Goal: Entertainment & Leisure: Consume media (video, audio)

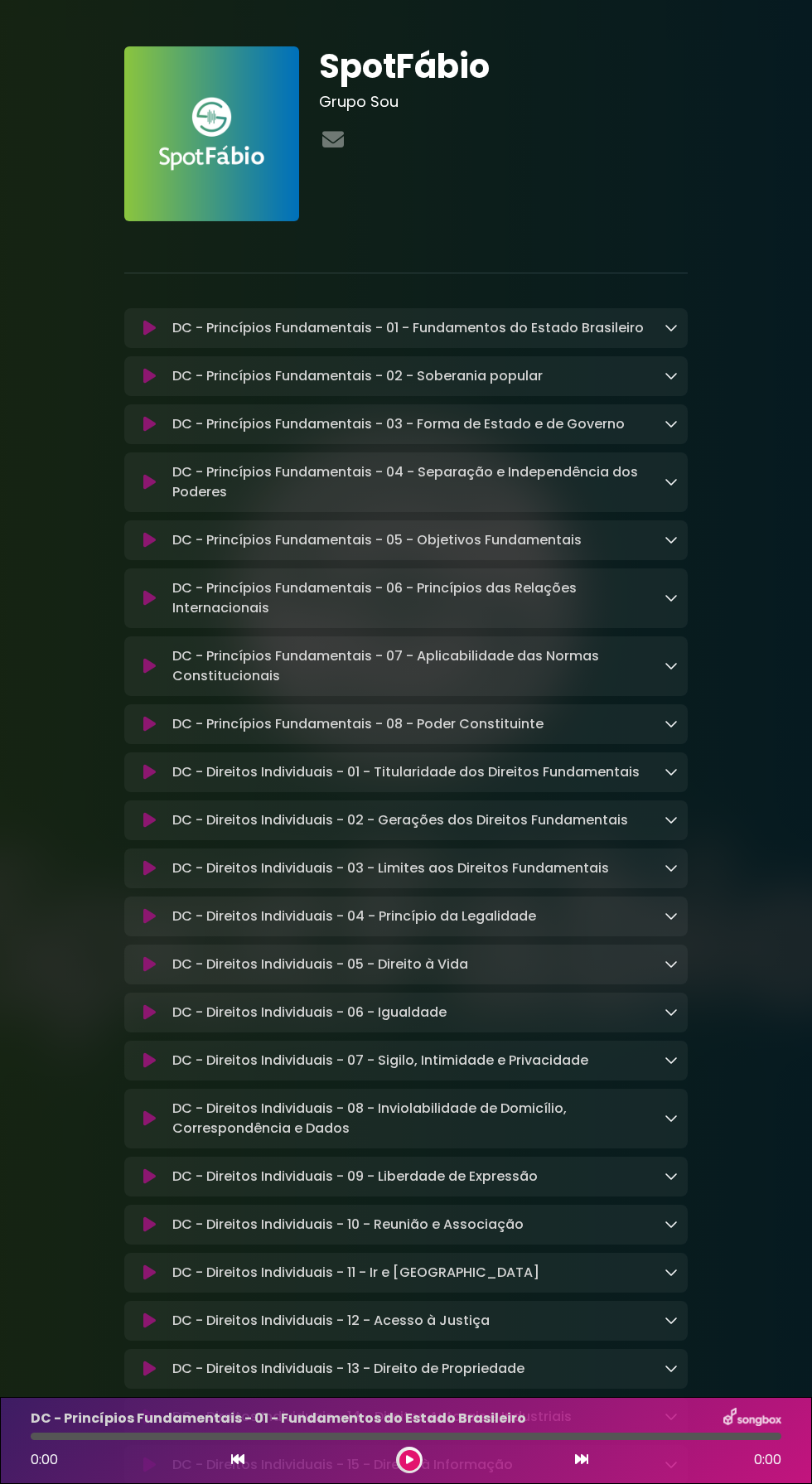
click at [359, 329] on p "DC - Princípios Fundamentais - 01 - Fundamentos do Estado Brasileiro Loading Tr…" at bounding box center [407, 328] width 471 height 20
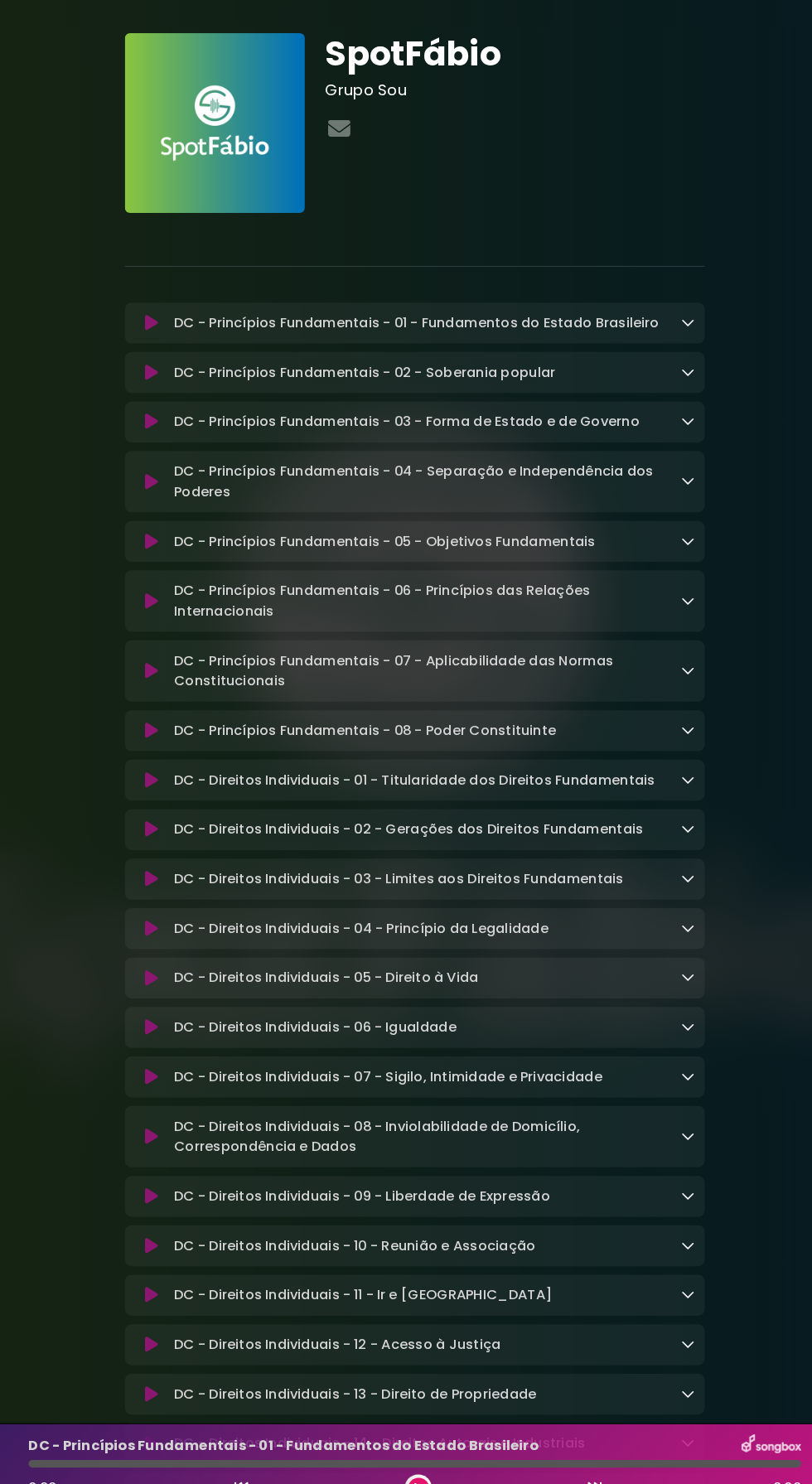
click at [403, 332] on p "DC - Princípios Fundamentais - 01 - Fundamentos do Estado Brasileiro Loading Tr…" at bounding box center [407, 328] width 471 height 20
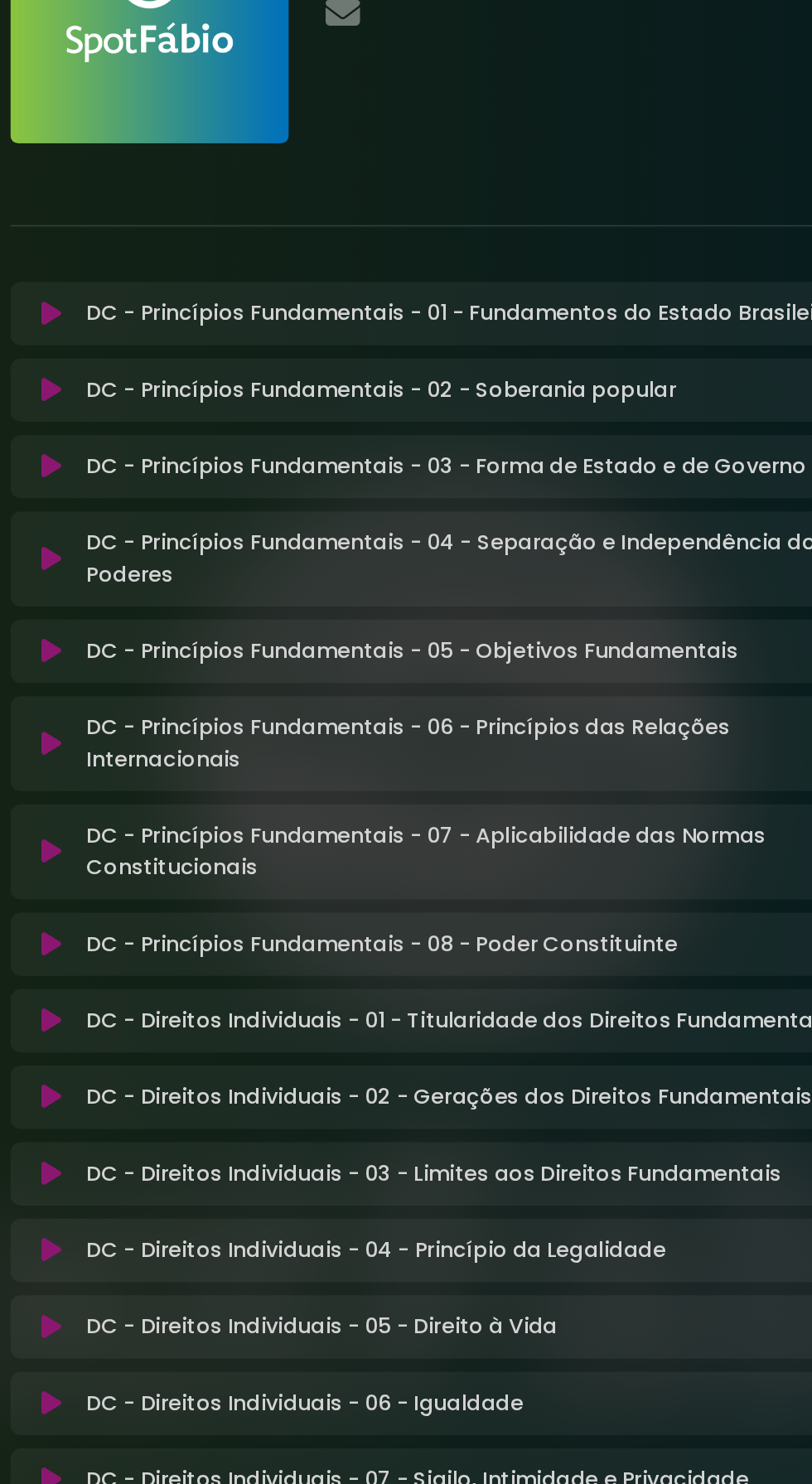
click at [160, 328] on button at bounding box center [150, 328] width 32 height 17
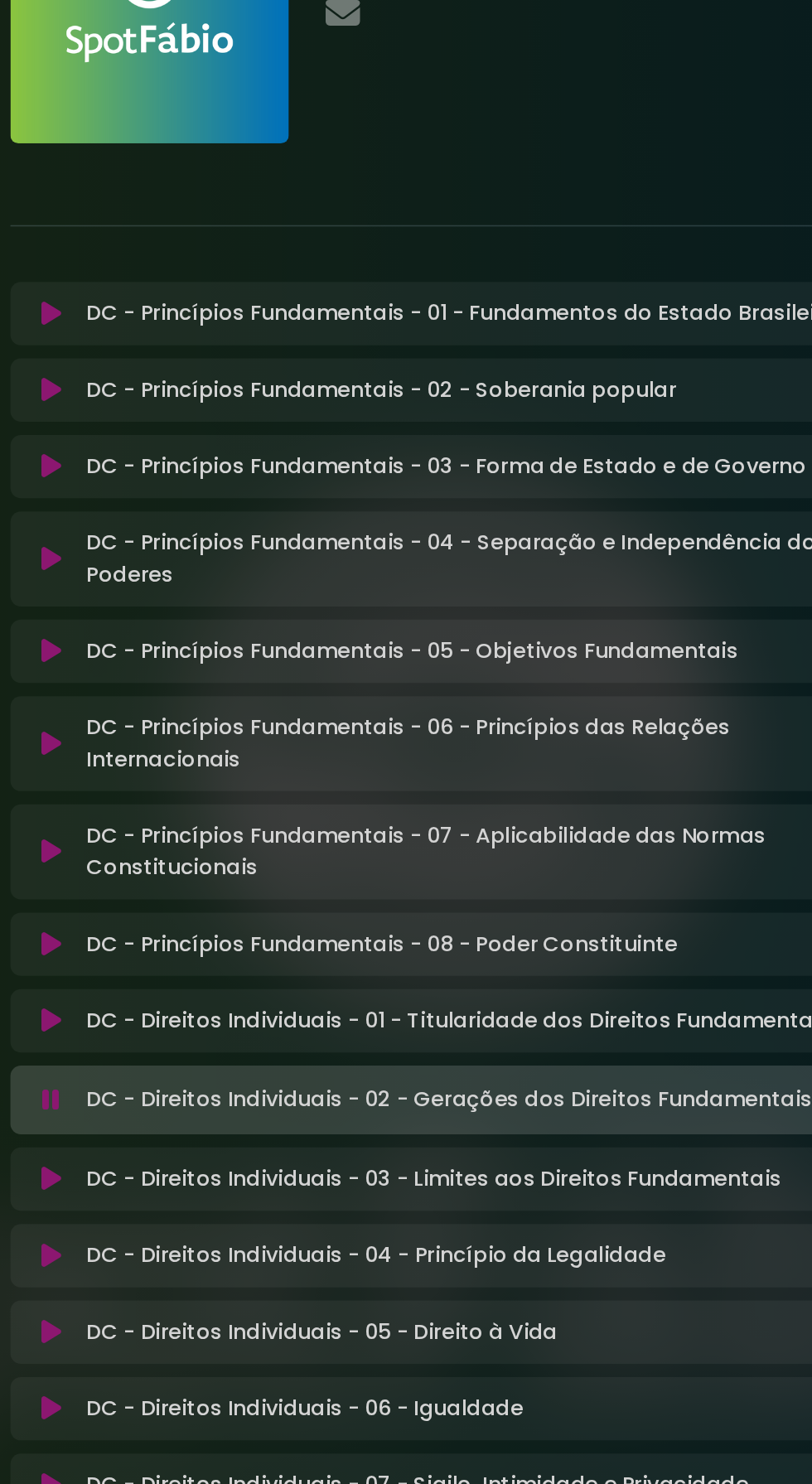
click at [150, 826] on icon at bounding box center [149, 822] width 11 height 17
